Goal: Transaction & Acquisition: Purchase product/service

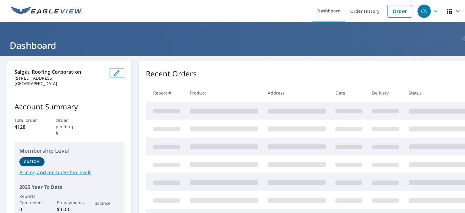
click at [396, 12] on link "Order" at bounding box center [400, 11] width 25 height 13
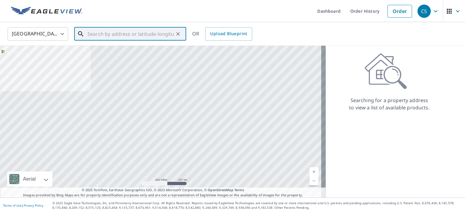
click at [123, 33] on input "text" at bounding box center [131, 33] width 86 height 17
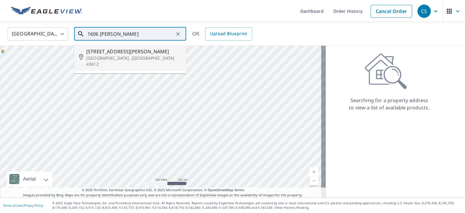
click at [118, 55] on p "[GEOGRAPHIC_DATA], [GEOGRAPHIC_DATA] 43612" at bounding box center [133, 61] width 95 height 12
type input "[STREET_ADDRESS][PERSON_NAME]"
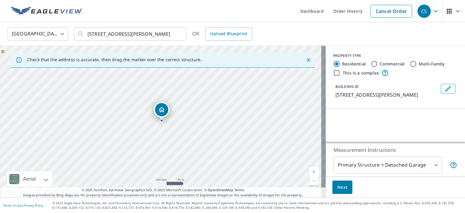
drag, startPoint x: 194, startPoint y: 103, endPoint x: 198, endPoint y: 105, distance: 4.1
click at [198, 105] on div "[STREET_ADDRESS][PERSON_NAME]" at bounding box center [163, 122] width 326 height 152
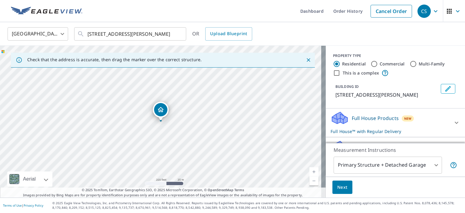
click at [395, 64] on label "Commercial" at bounding box center [392, 64] width 25 height 6
click at [378, 64] on input "Commercial" at bounding box center [374, 63] width 7 height 7
radio input "true"
type input "4"
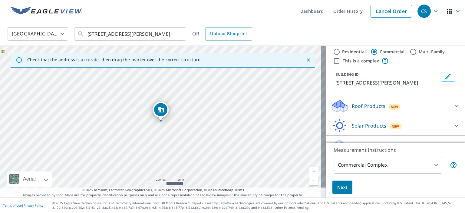
scroll to position [24, 0]
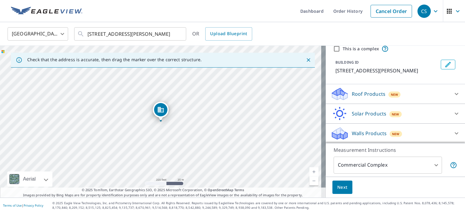
click at [369, 94] on p "Roof Products" at bounding box center [369, 93] width 34 height 7
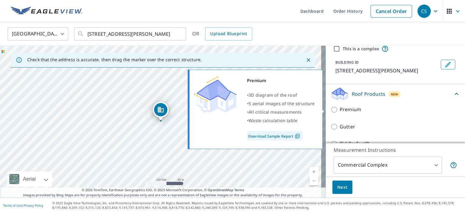
click at [352, 108] on p "Premium" at bounding box center [351, 110] width 22 height 8
click at [340, 108] on input "Premium" at bounding box center [335, 109] width 9 height 7
checkbox input "true"
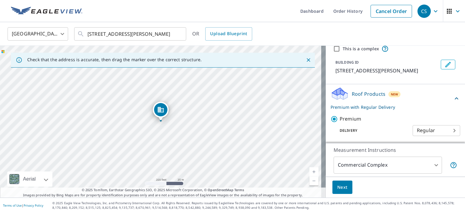
click at [339, 186] on span "Next" at bounding box center [342, 188] width 10 height 8
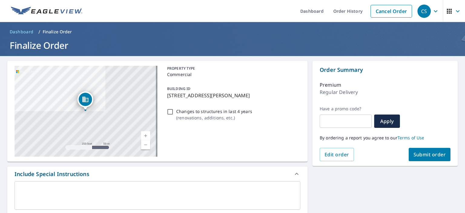
click at [425, 154] on span "Submit order" at bounding box center [430, 154] width 32 height 7
checkbox input "true"
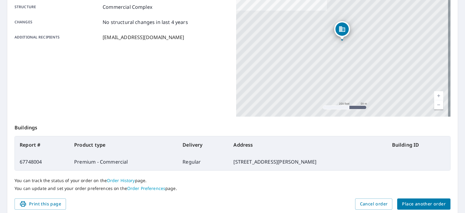
scroll to position [143, 0]
